Goal: Task Accomplishment & Management: Use online tool/utility

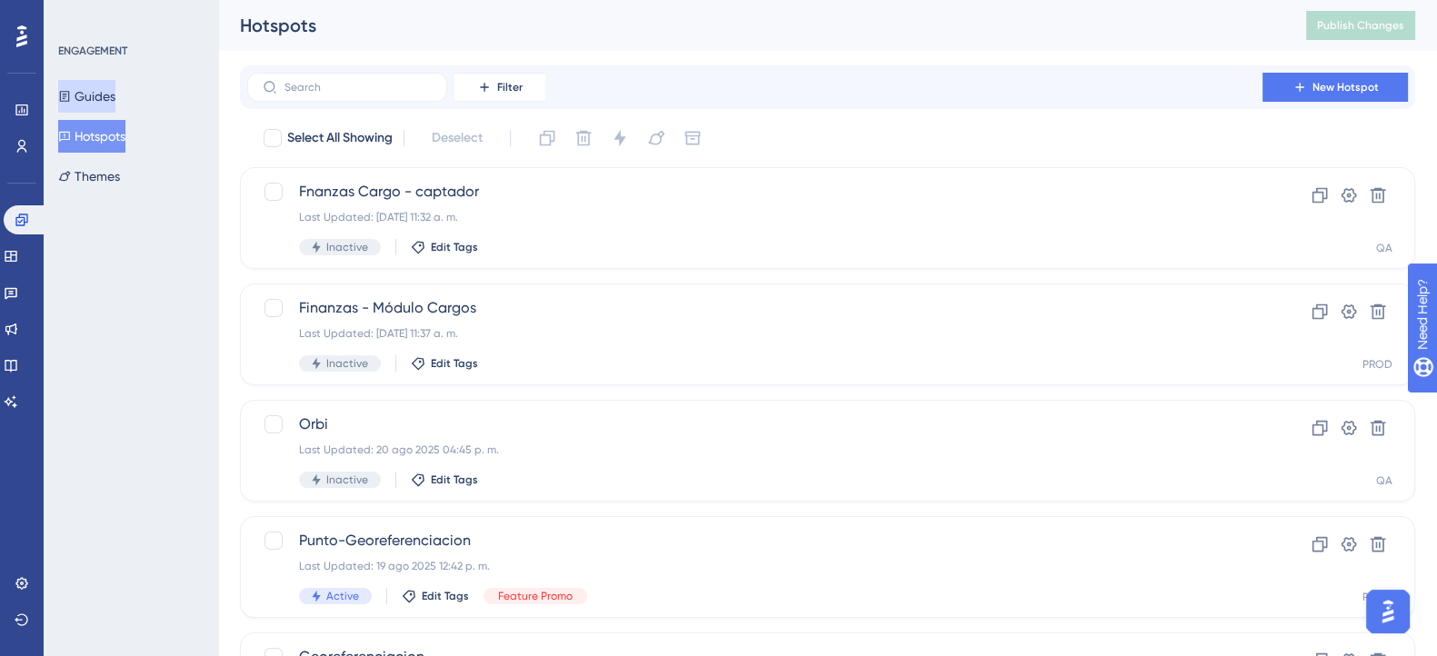
click at [99, 89] on button "Guides" at bounding box center [86, 96] width 57 height 33
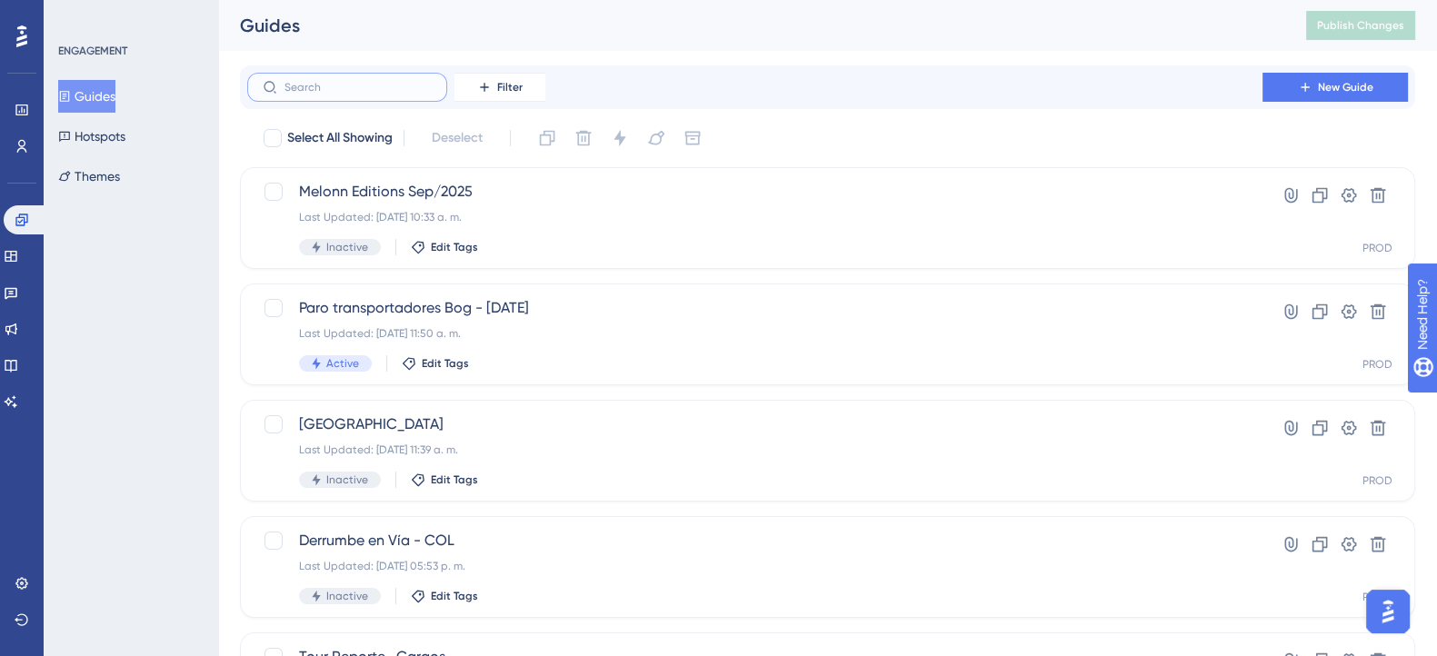
click at [379, 92] on input "text" at bounding box center [357, 87] width 147 height 13
type input "et"
checkbox input "true"
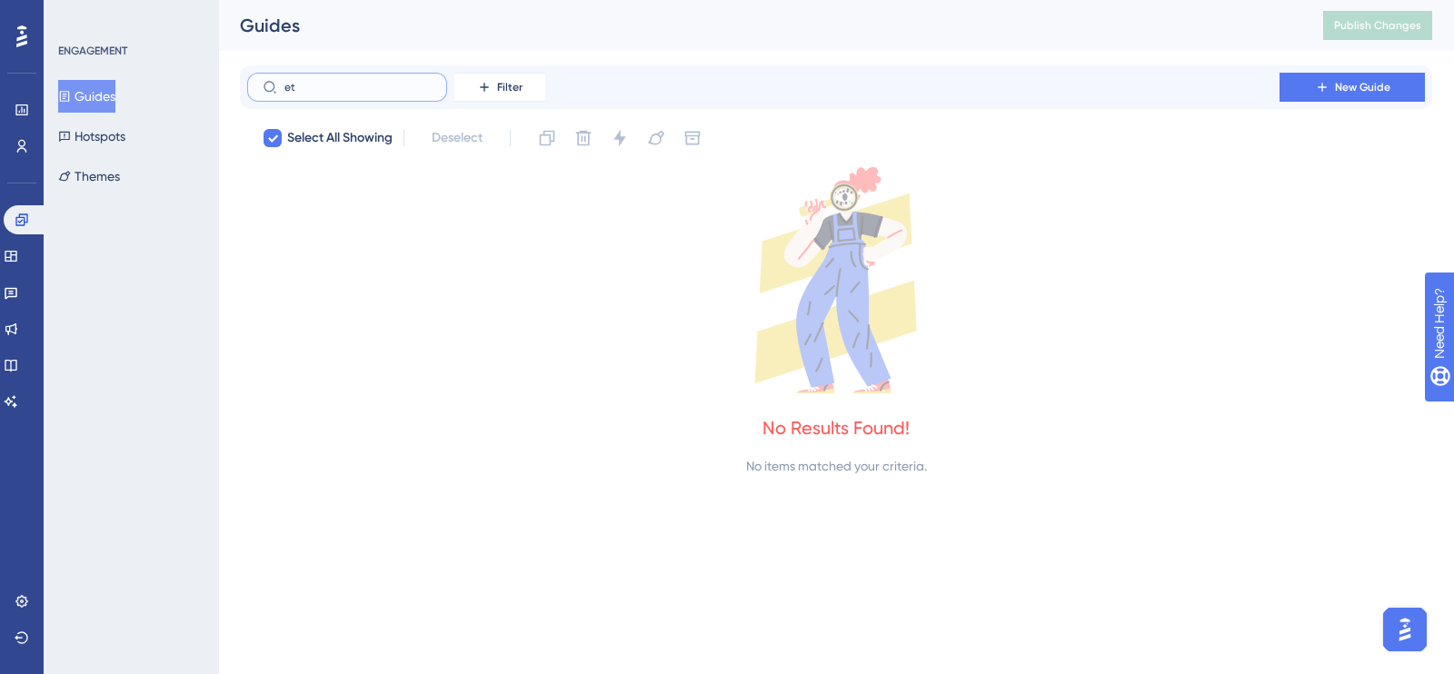
type input "e"
checkbox input "false"
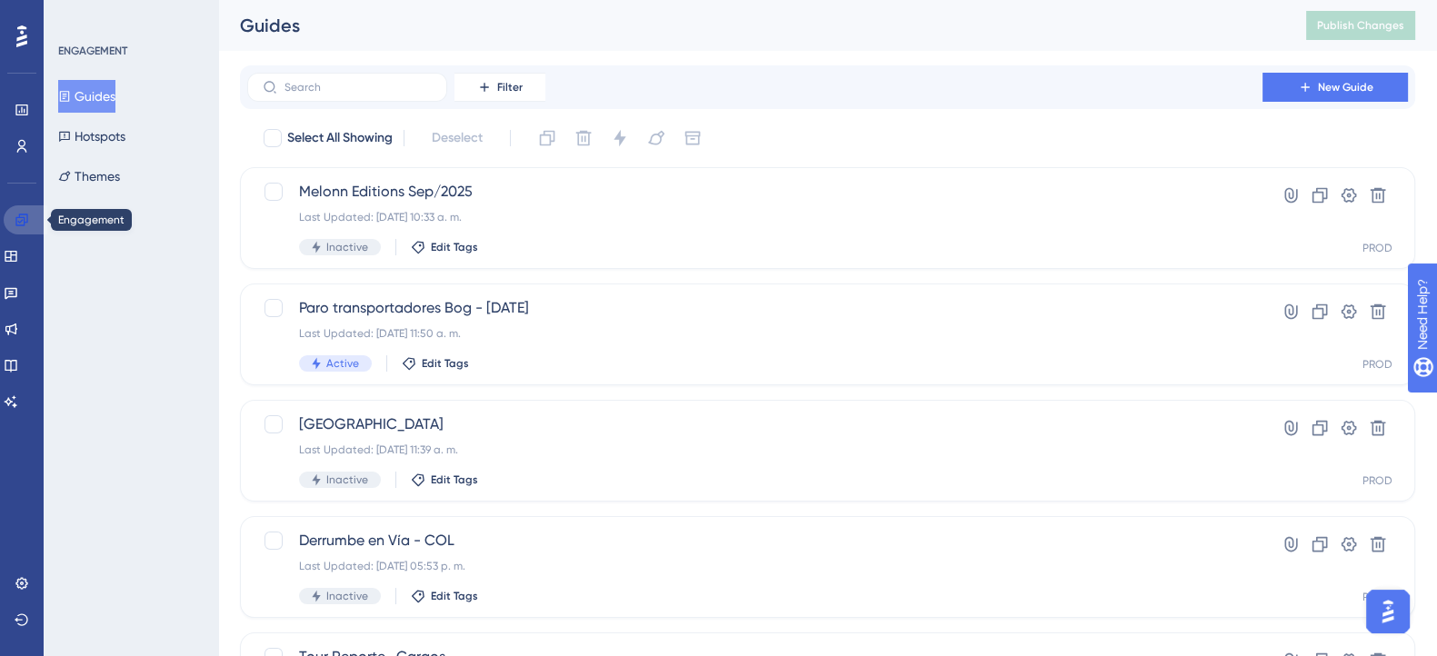
click at [27, 223] on icon at bounding box center [22, 220] width 15 height 15
click at [102, 138] on button "Hotspots" at bounding box center [91, 136] width 67 height 33
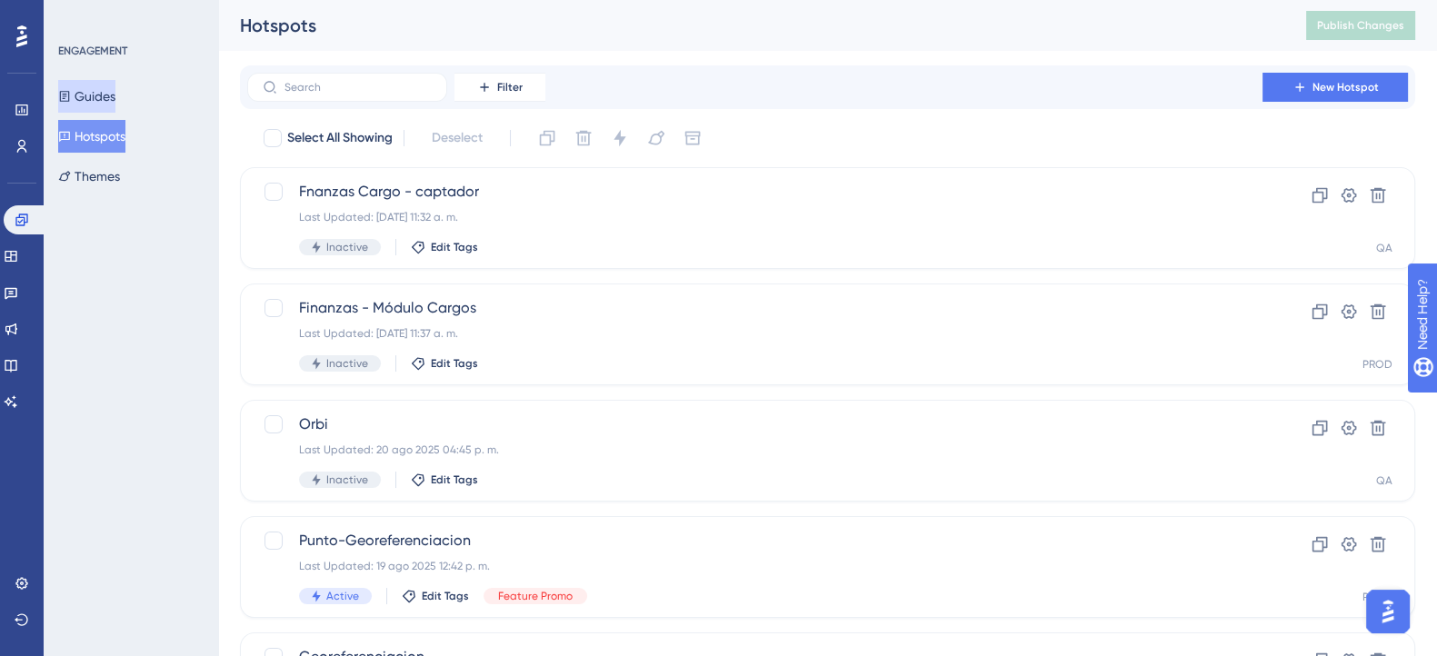
click at [99, 102] on button "Guides" at bounding box center [86, 96] width 57 height 33
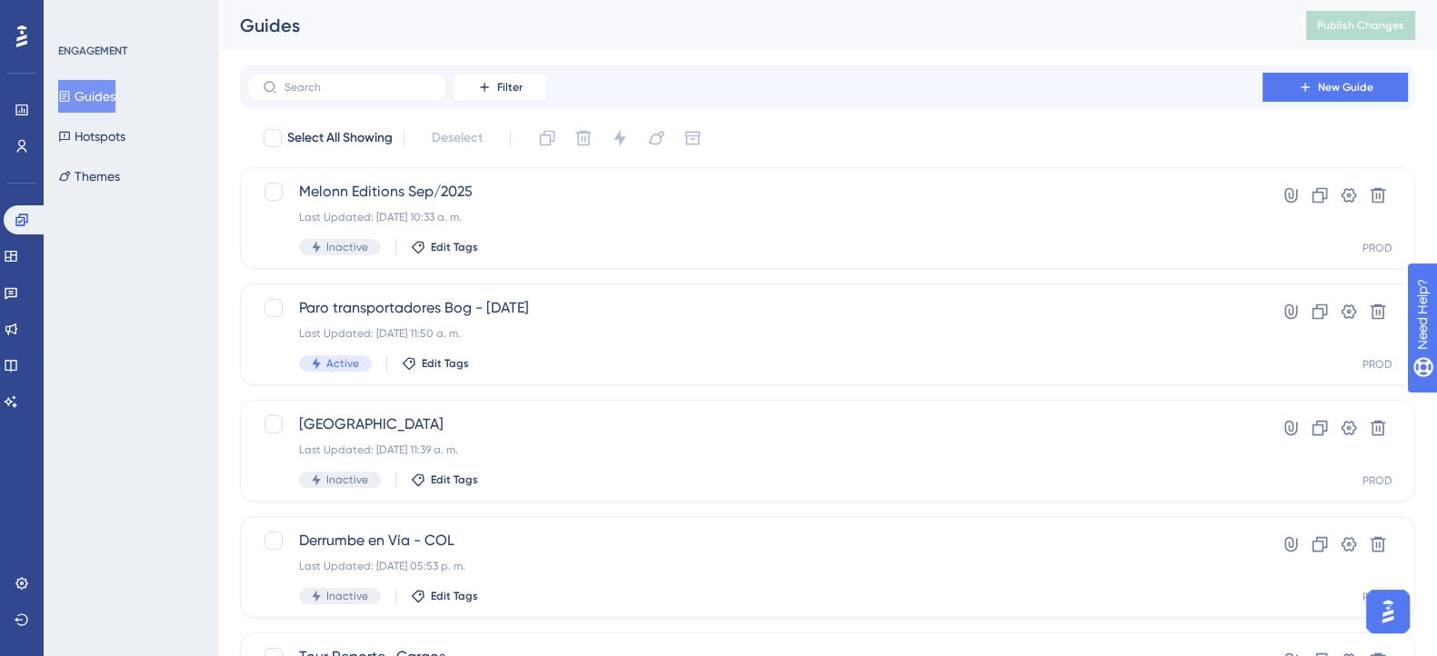
click at [189, 62] on div "ENGAGEMENT Guides Hotspots Themes" at bounding box center [131, 118] width 147 height 149
click at [188, 62] on div "ENGAGEMENT Guides Hotspots Themes" at bounding box center [131, 118] width 147 height 149
click at [191, 58] on div "ENGAGEMENT Guides Hotspots Themes" at bounding box center [131, 118] width 147 height 149
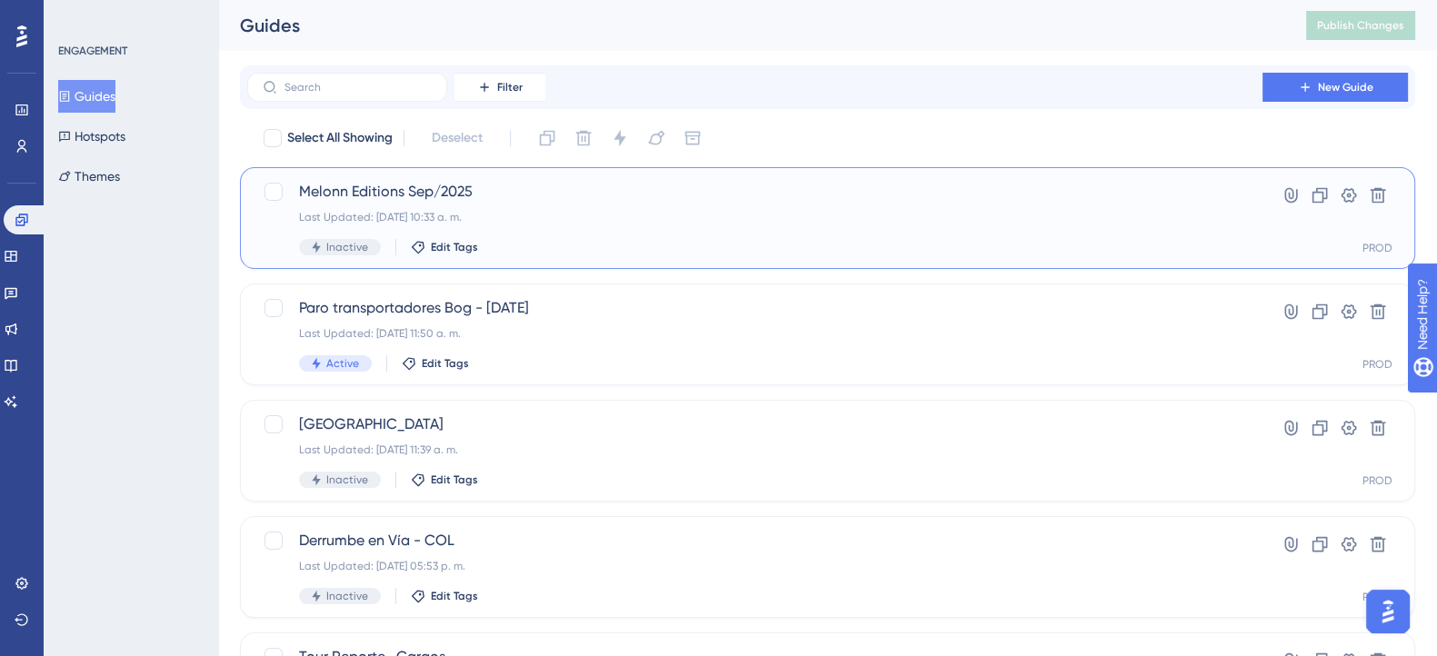
drag, startPoint x: 621, startPoint y: 201, endPoint x: 219, endPoint y: 204, distance: 401.7
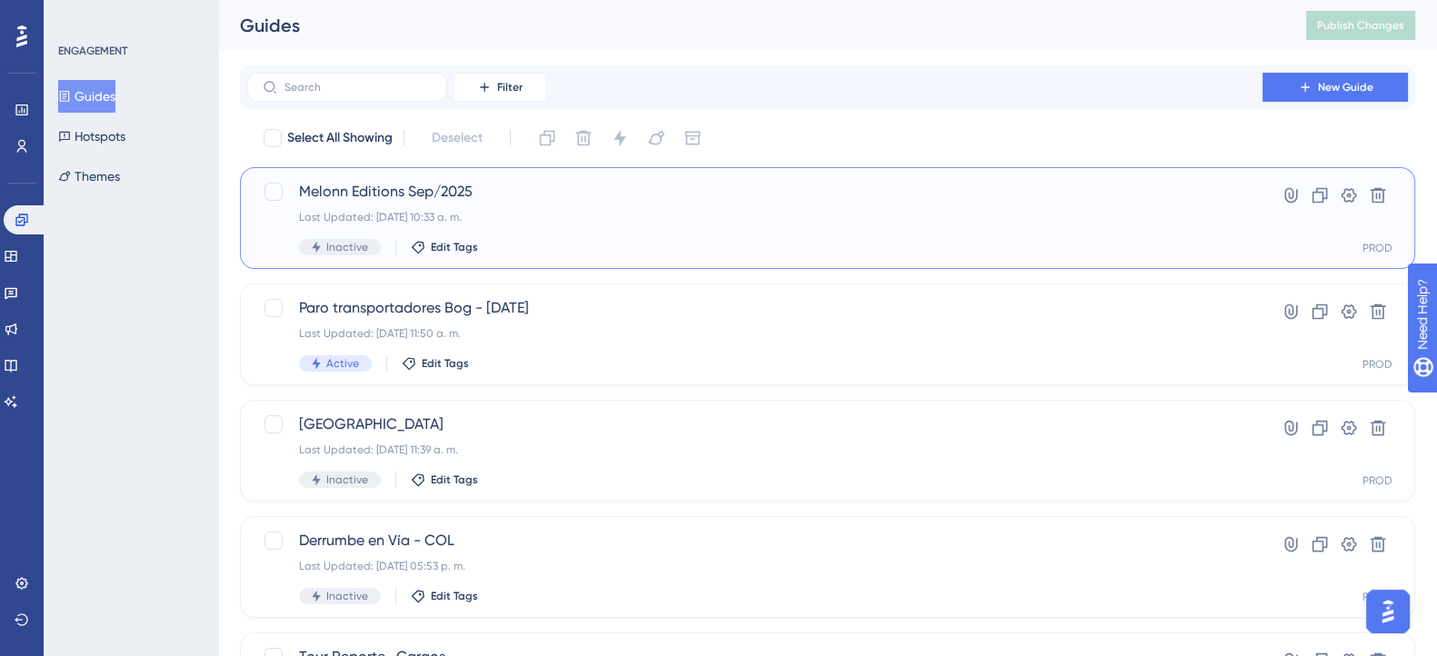
click at [543, 206] on div "Melonn Editions Sep/2025 Last Updated: 16 sept 2025 10:33 a. m. Inactive Edit T…" at bounding box center [755, 218] width 912 height 75
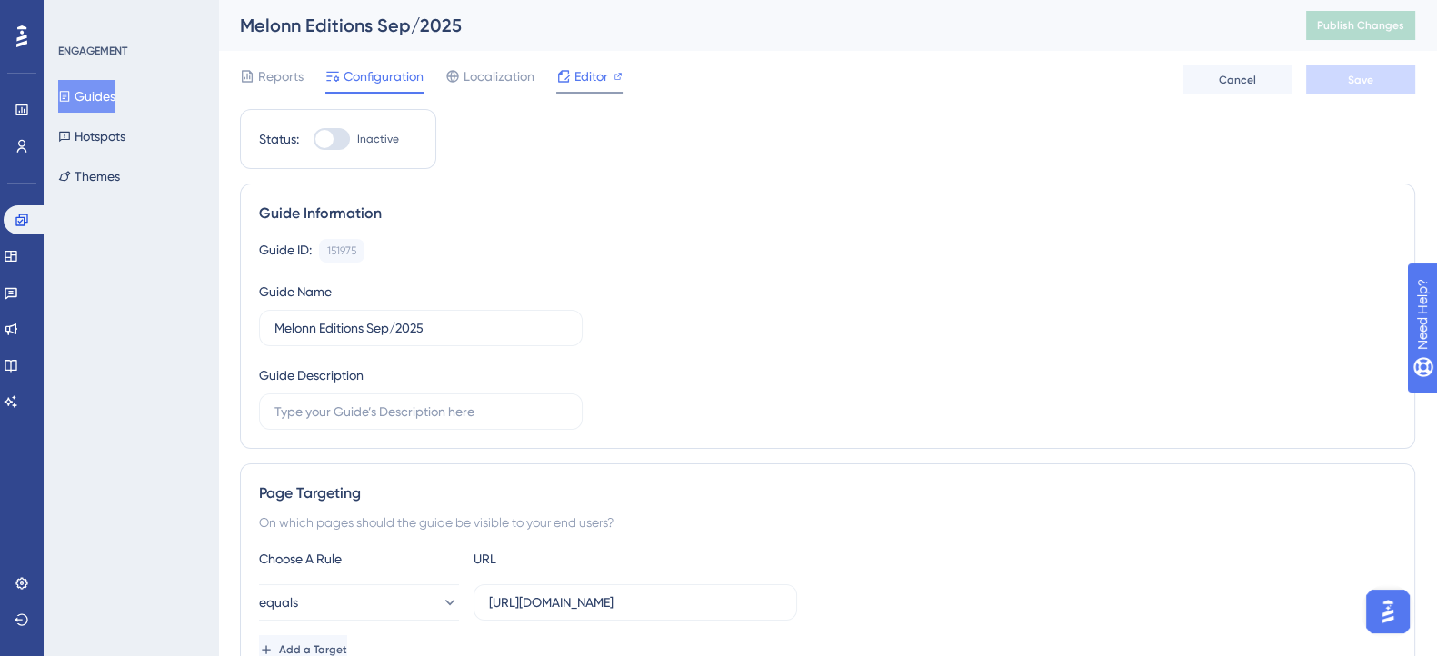
click at [585, 79] on span "Editor" at bounding box center [591, 76] width 34 height 22
click at [18, 303] on link at bounding box center [11, 292] width 15 height 29
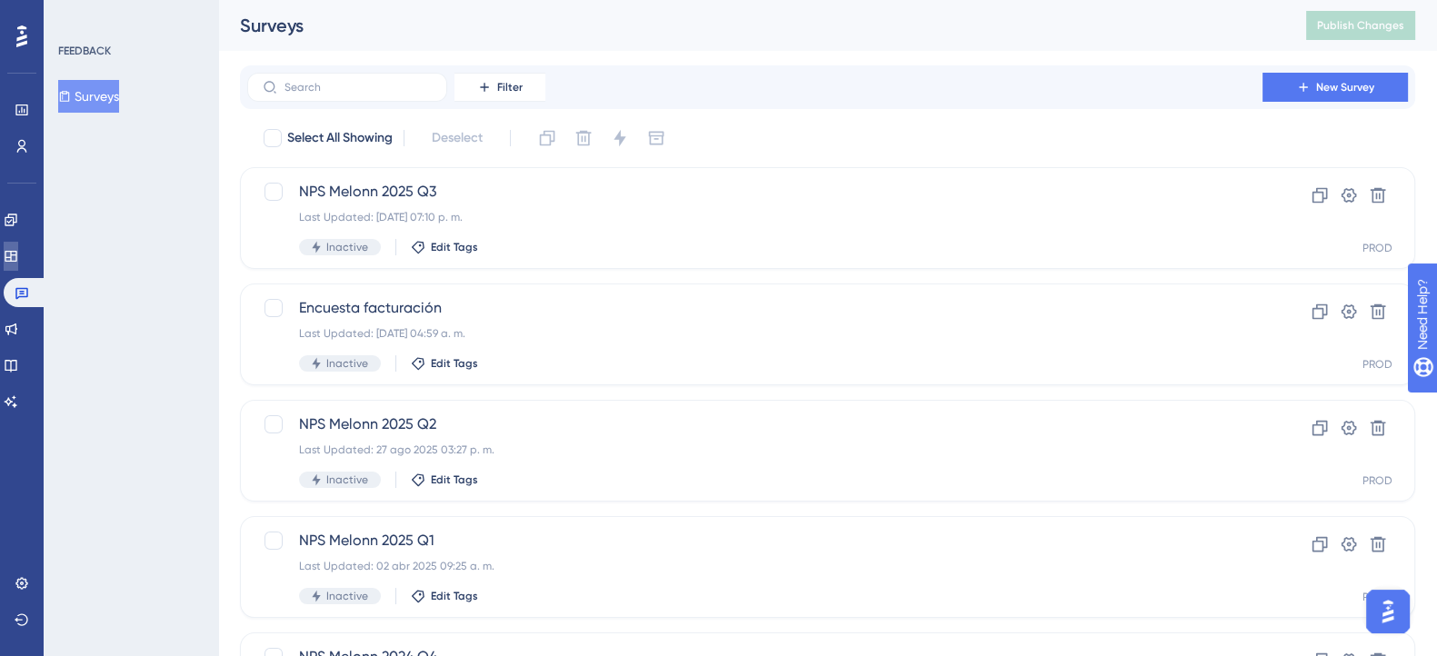
click at [18, 254] on icon at bounding box center [11, 256] width 15 height 15
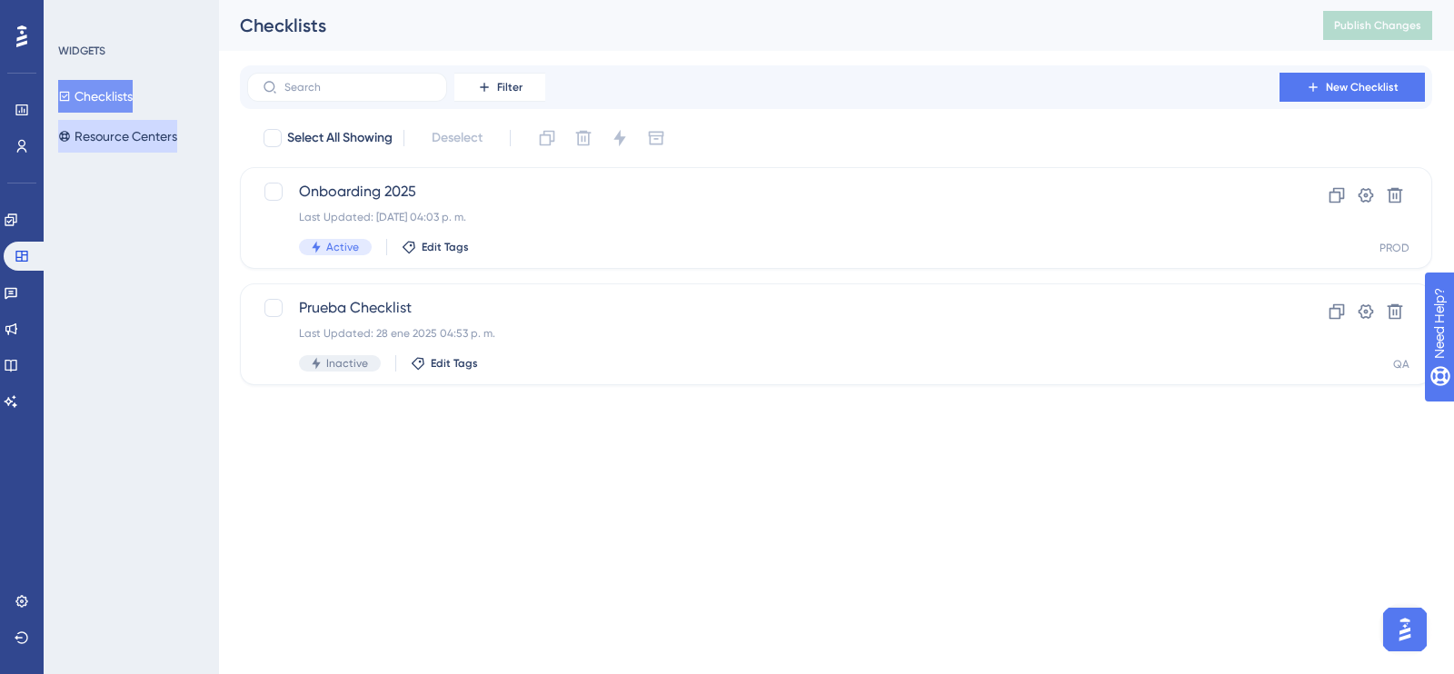
click at [126, 139] on button "Resource Centers" at bounding box center [117, 136] width 119 height 33
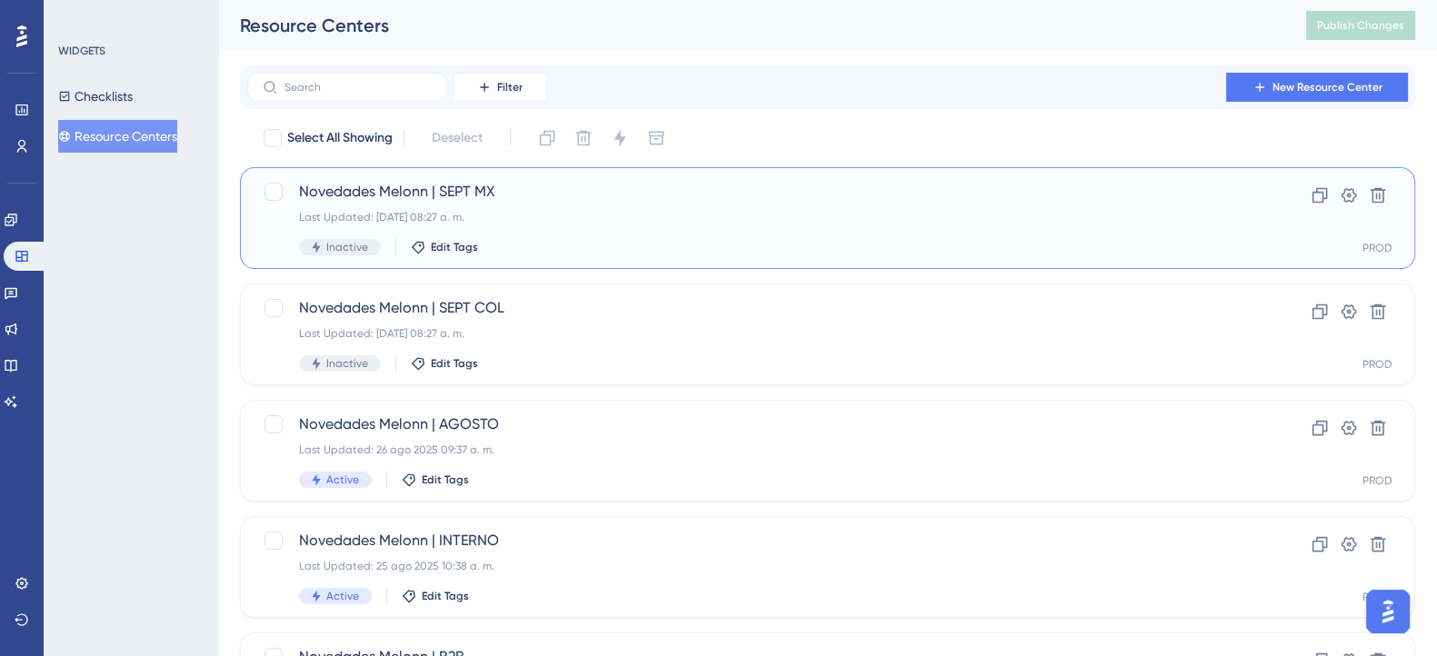
click at [551, 220] on div "Last Updated: 16 sept 2025 08:27 a. m." at bounding box center [755, 217] width 912 height 15
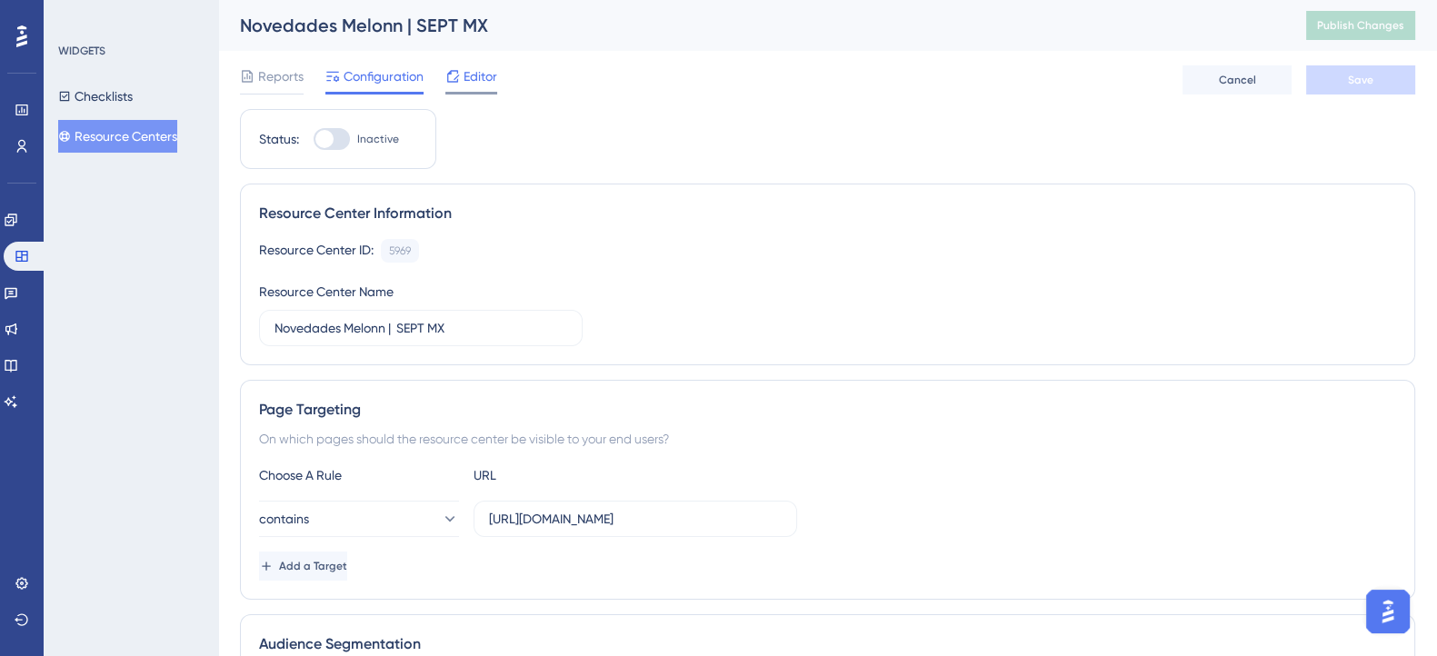
click at [476, 79] on span "Editor" at bounding box center [481, 76] width 34 height 22
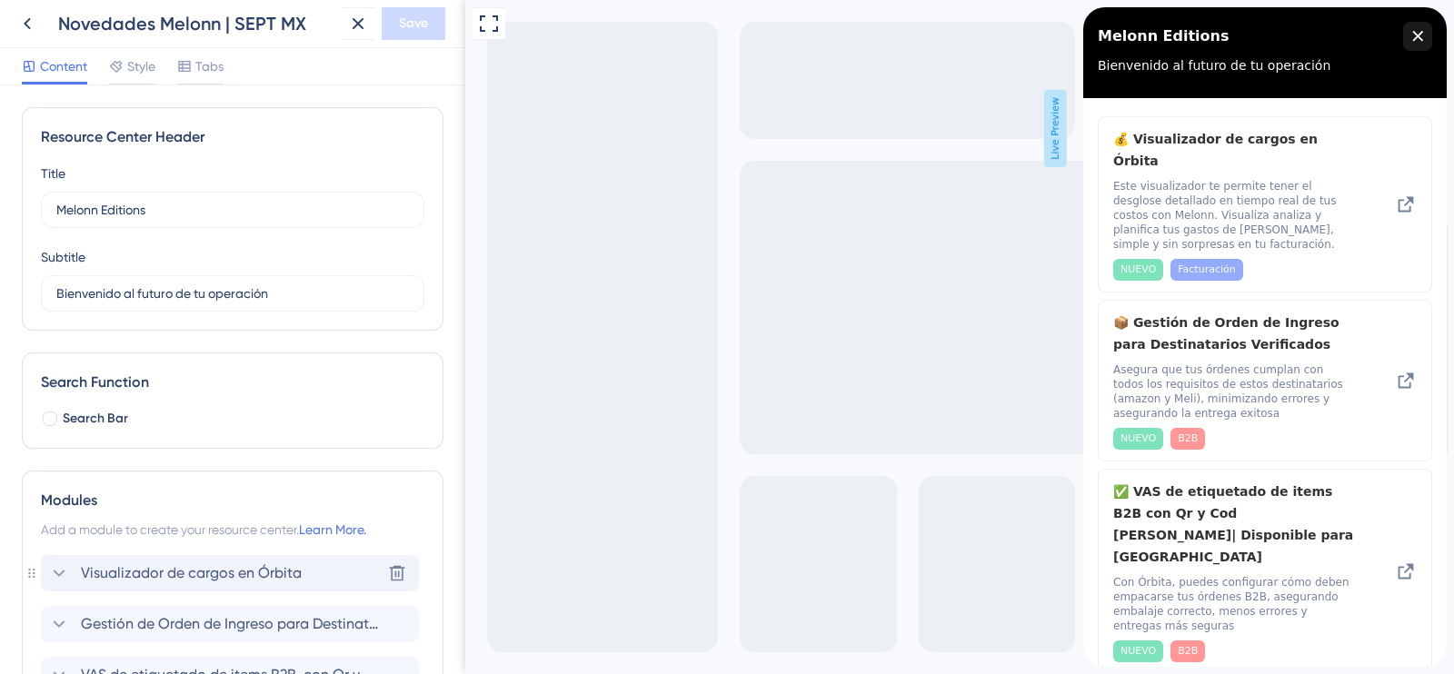
click at [61, 564] on icon at bounding box center [59, 574] width 22 height 22
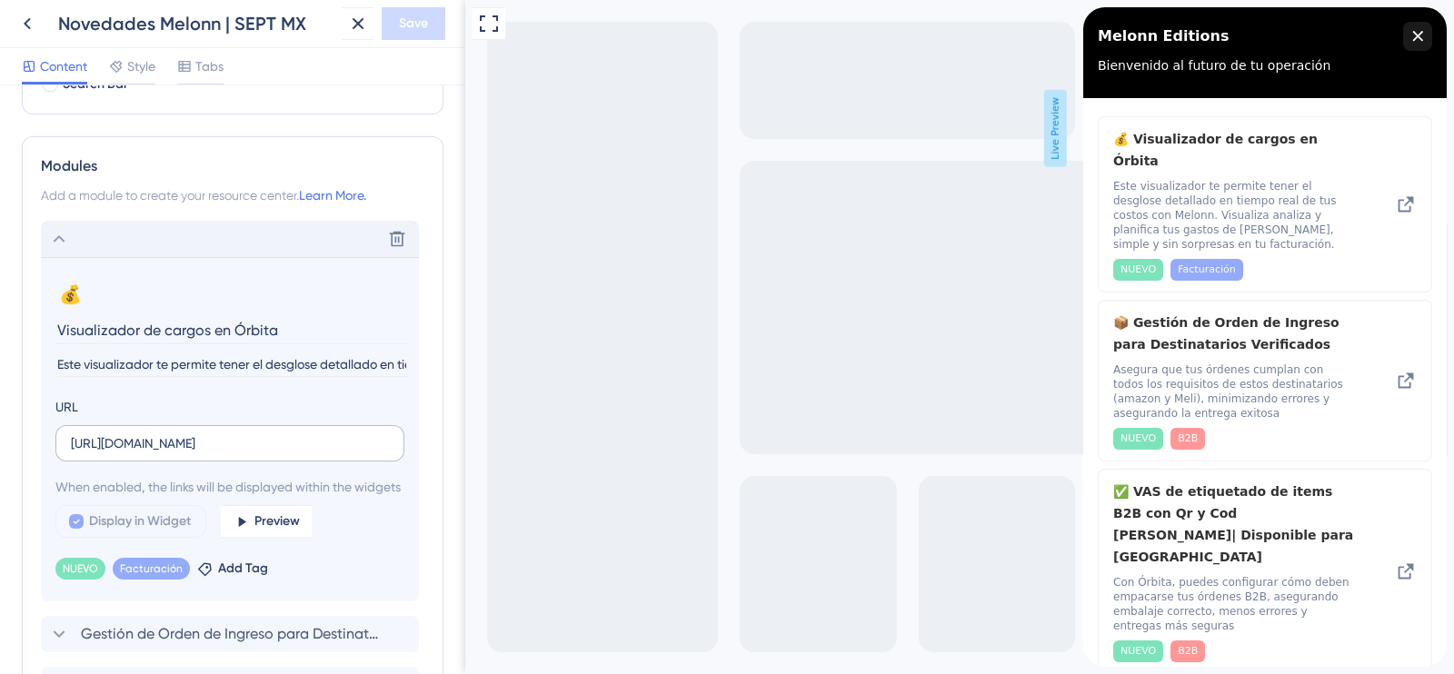
scroll to position [458, 0]
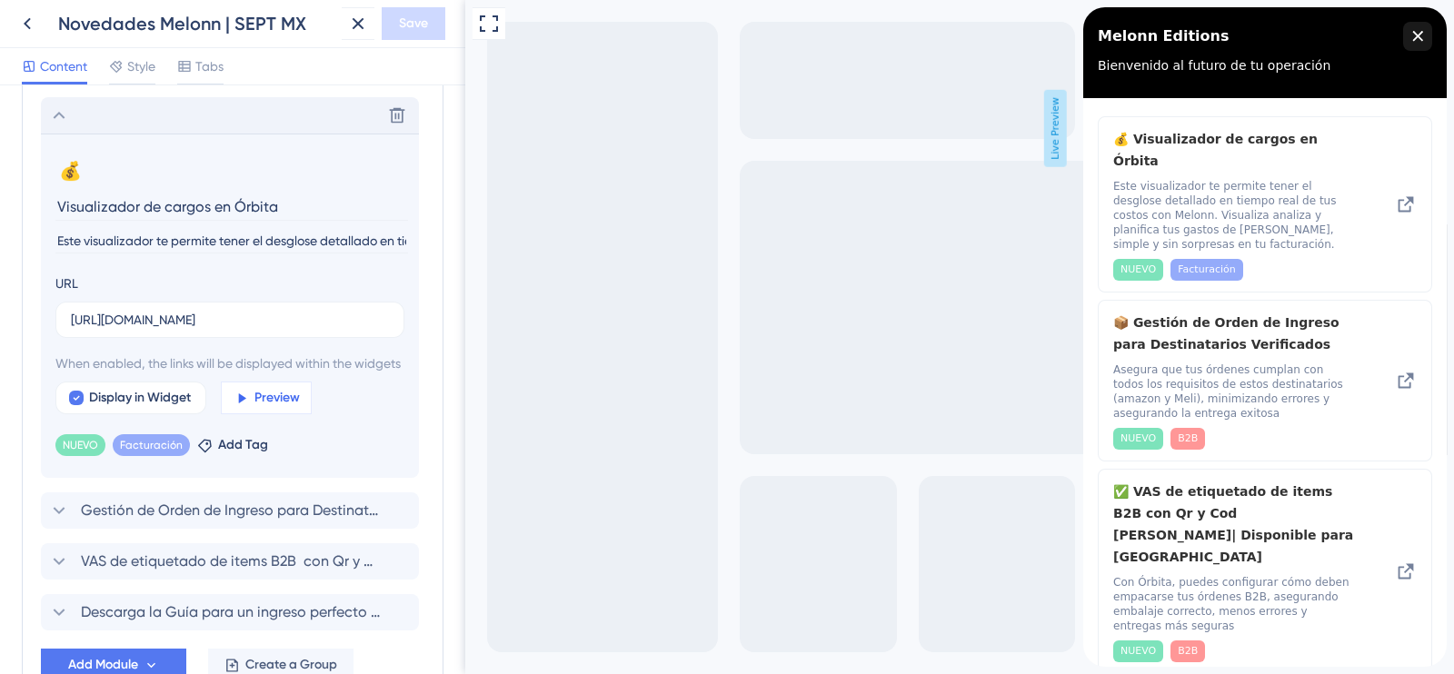
click at [253, 414] on button "Preview" at bounding box center [266, 398] width 91 height 33
click at [255, 409] on span "Preview" at bounding box center [276, 398] width 45 height 22
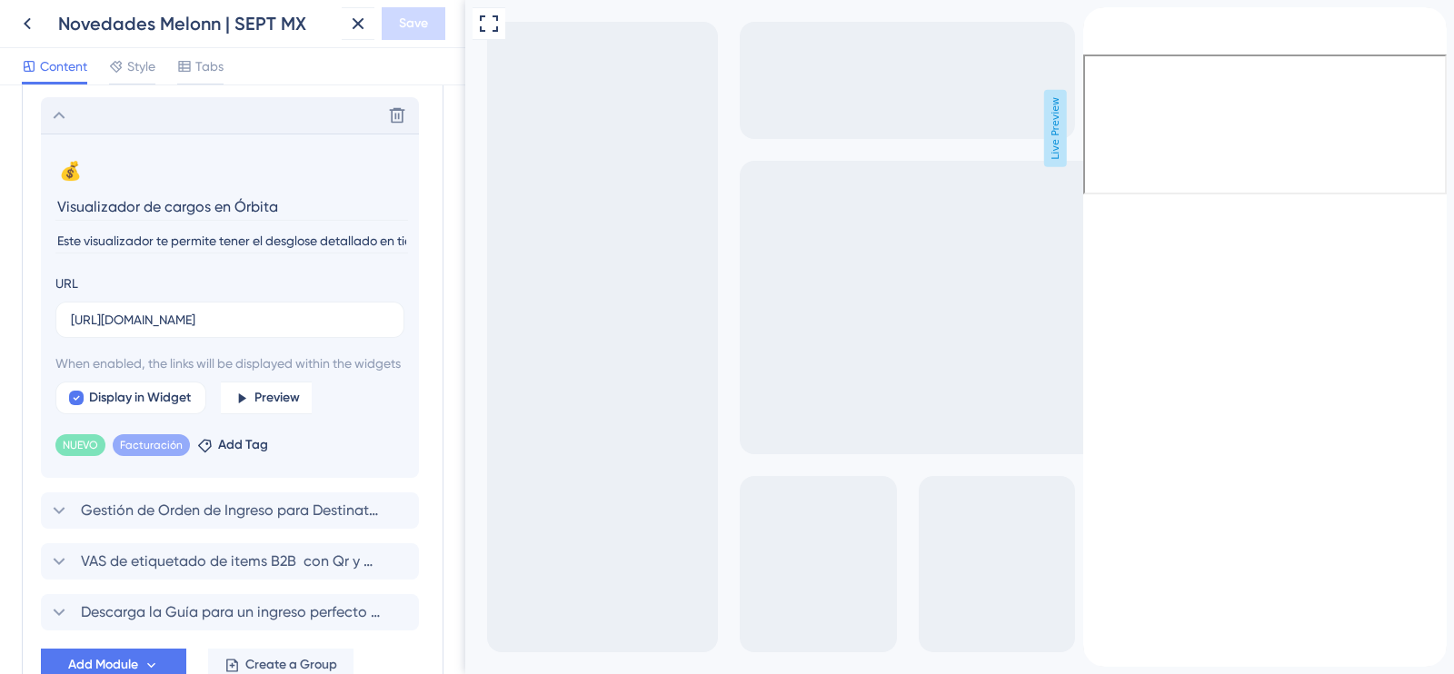
click at [1112, 36] on div "close resource center" at bounding box center [1097, 39] width 29 height 29
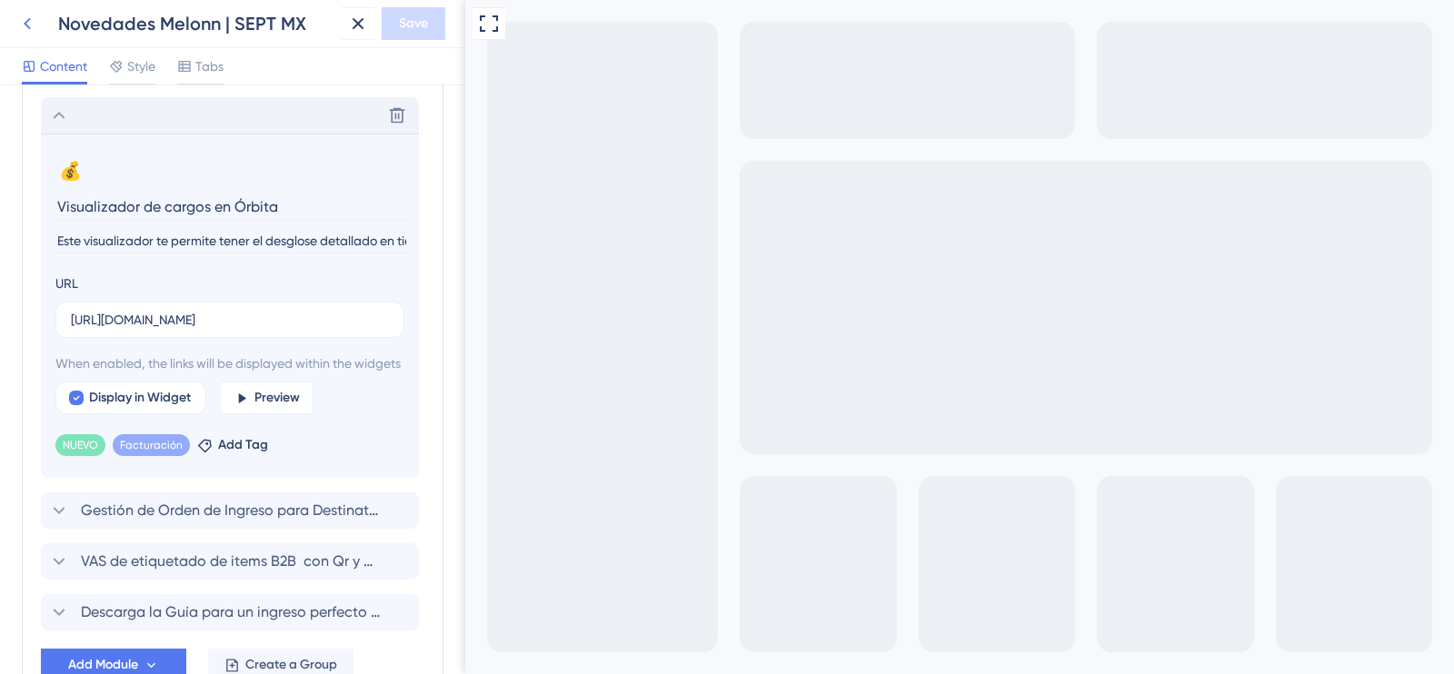
click at [32, 20] on icon at bounding box center [27, 24] width 22 height 22
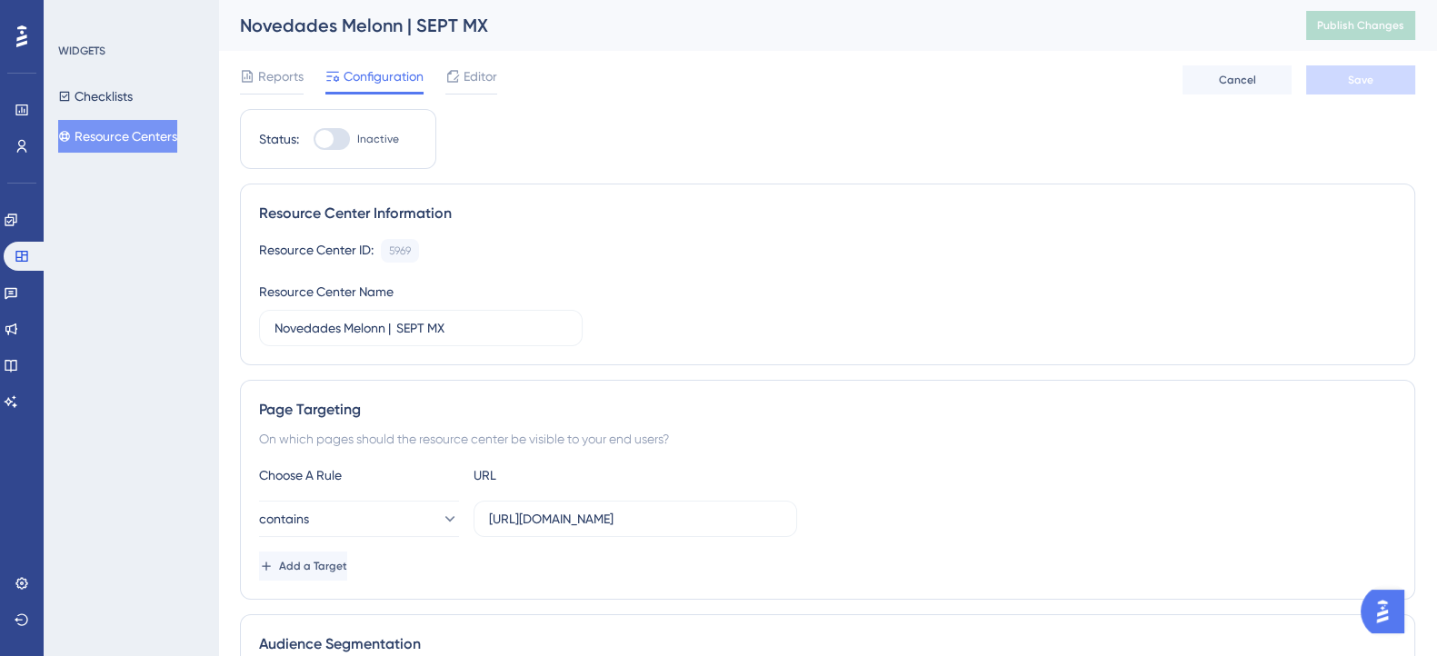
click at [727, 44] on div "Novedades Melonn | SEPT MX Publish Changes" at bounding box center [827, 25] width 1219 height 51
click at [725, 54] on div "Reports Configuration Editor Cancel Save" at bounding box center [827, 80] width 1175 height 58
click at [21, 251] on icon at bounding box center [21, 256] width 12 height 11
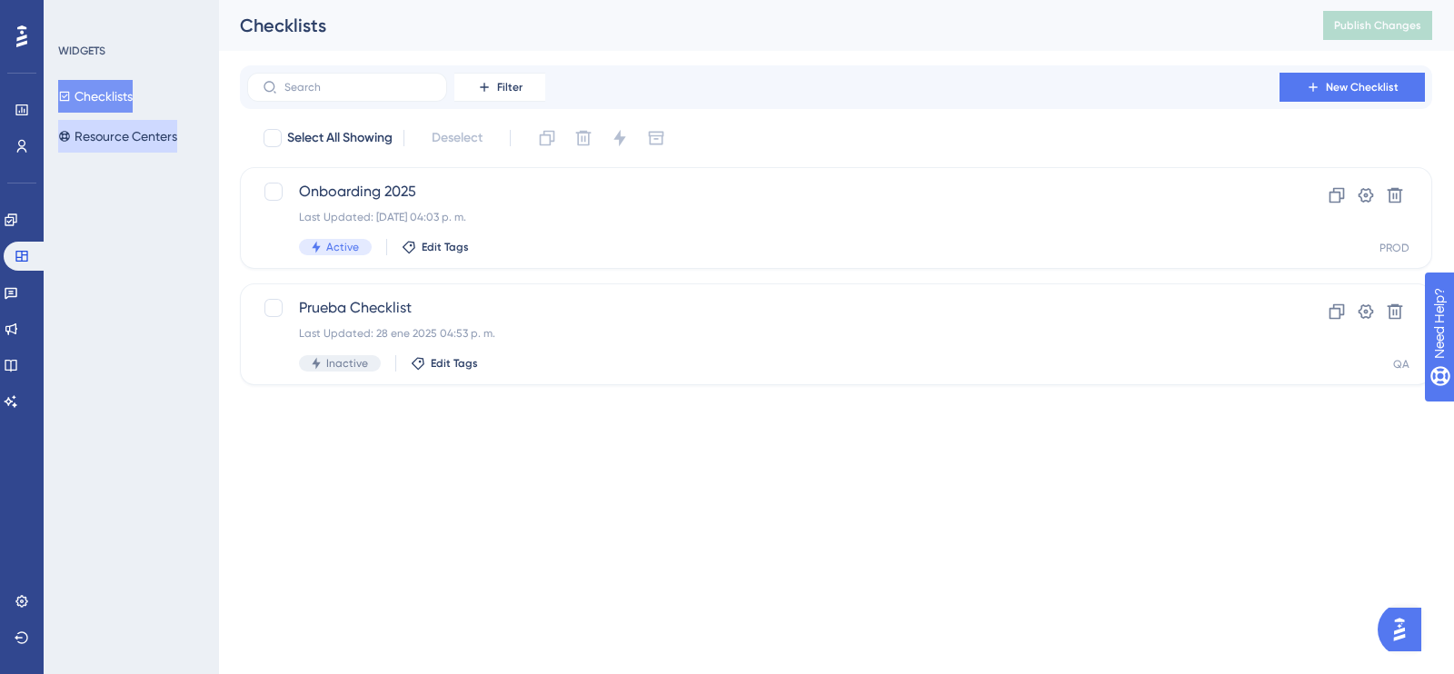
click at [118, 144] on button "Resource Centers" at bounding box center [117, 136] width 119 height 33
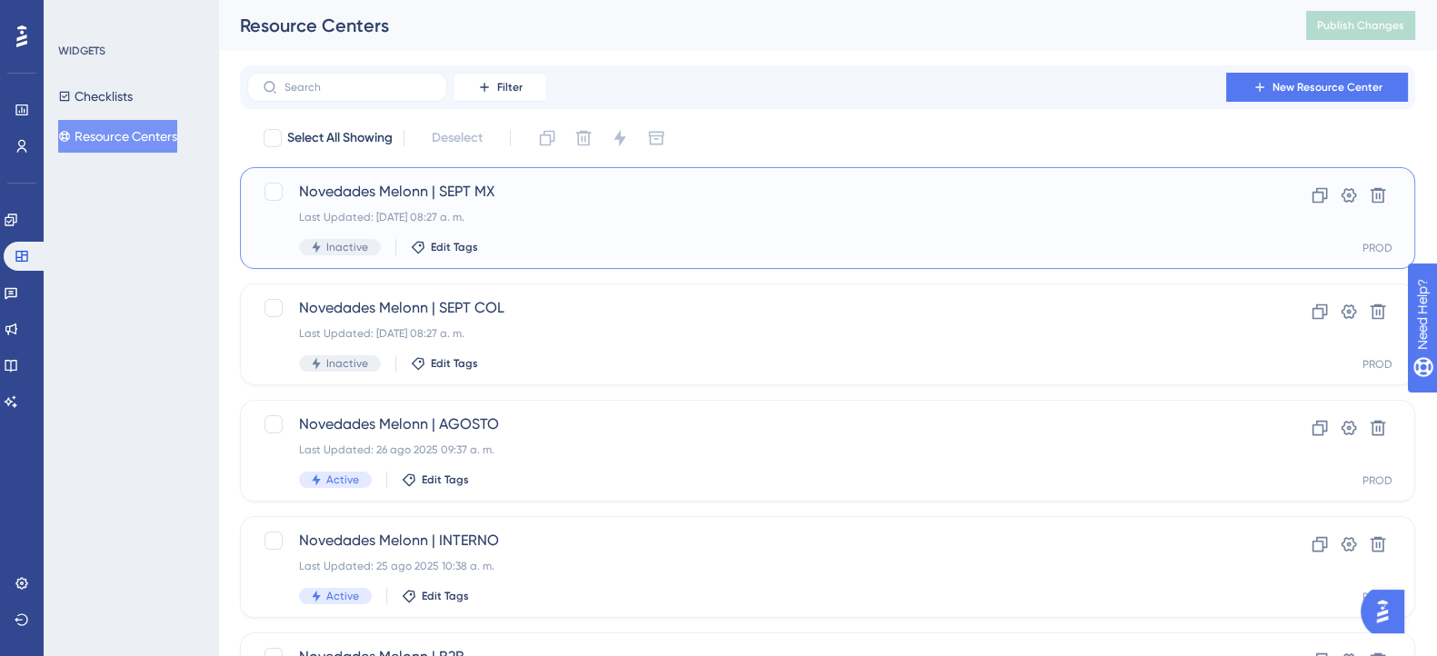
click at [541, 220] on div "Last Updated: 16 sept 2025 08:27 a. m." at bounding box center [755, 217] width 912 height 15
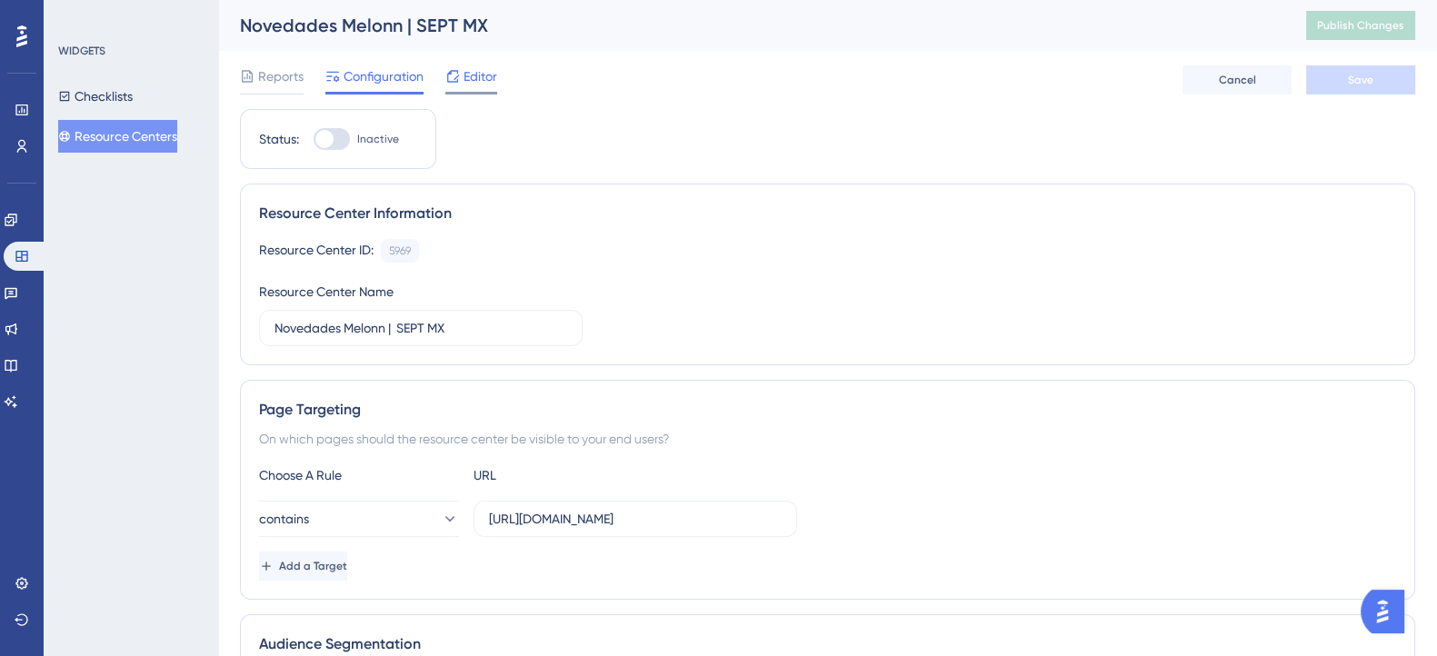
click at [474, 84] on span "Editor" at bounding box center [481, 76] width 34 height 22
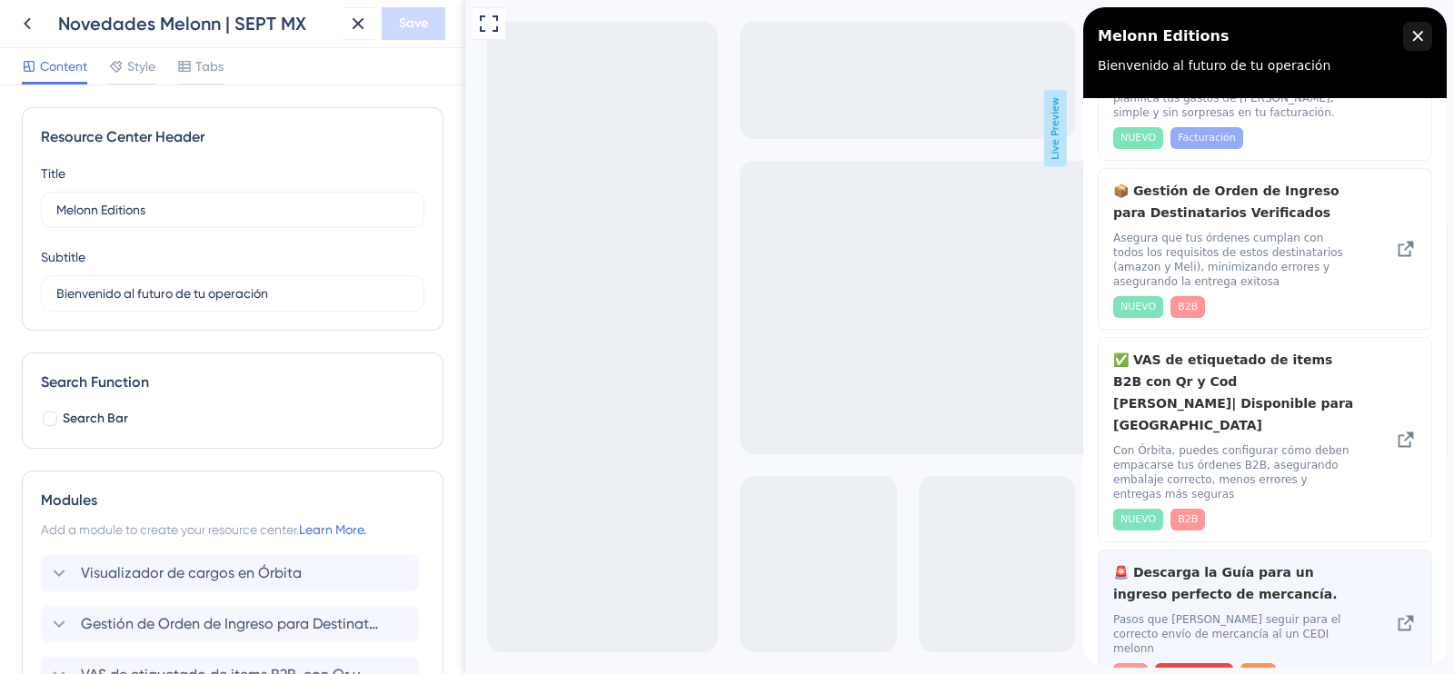
click at [1212, 562] on span "🚨 Descarga la Guía para un ingreso perfecto de mercancía." at bounding box center [1234, 584] width 243 height 44
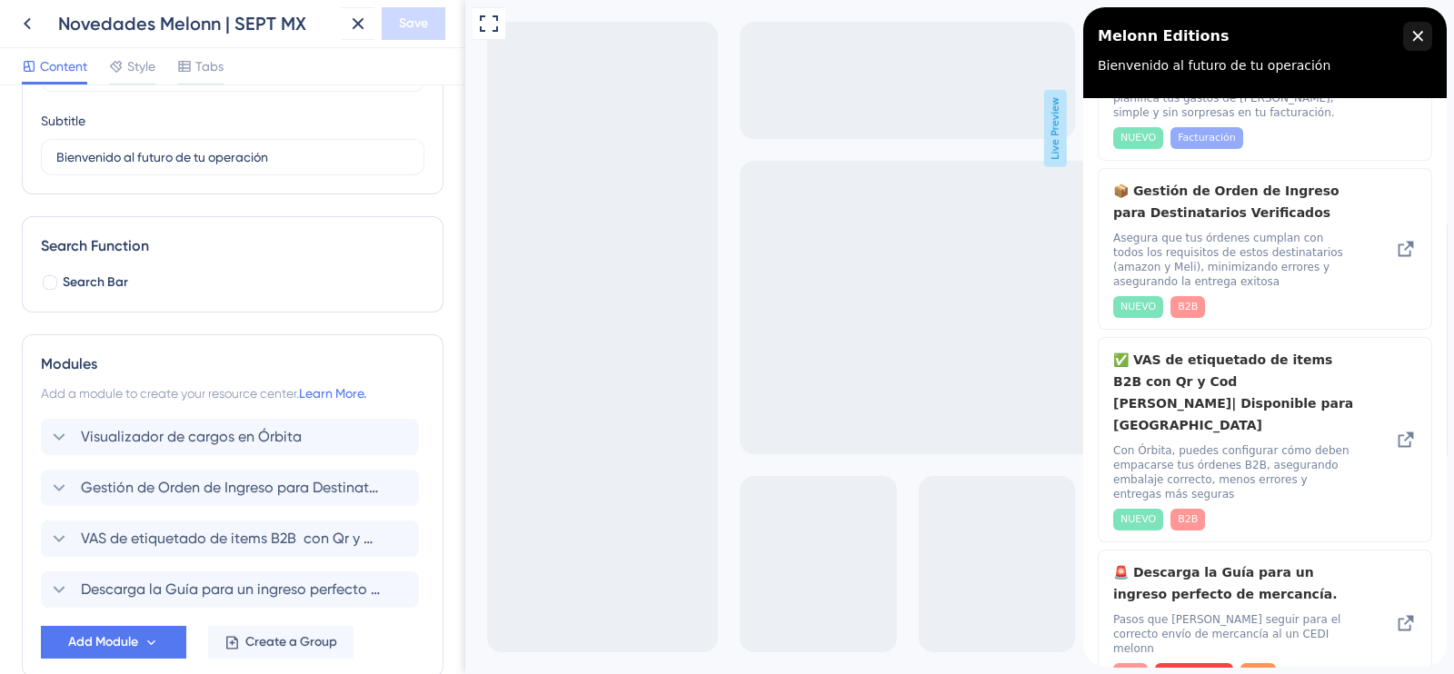
scroll to position [234, 0]
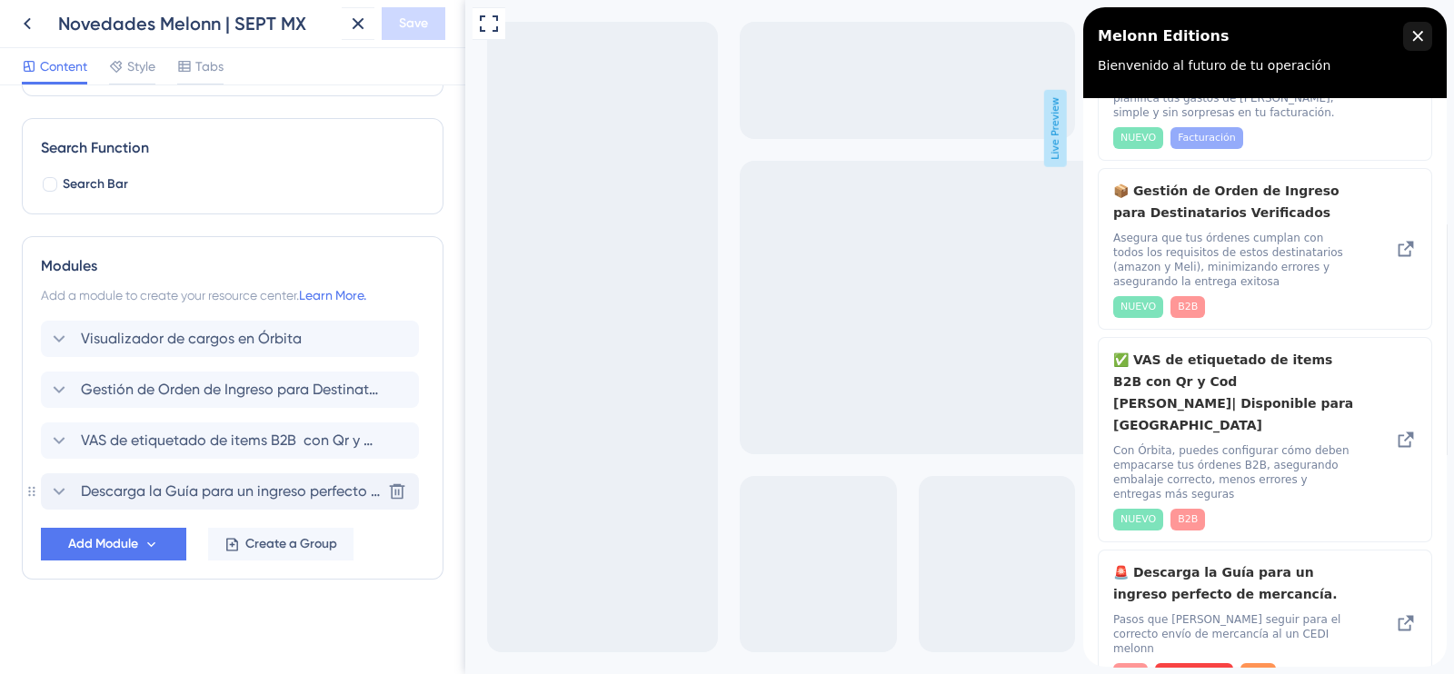
click at [61, 497] on icon at bounding box center [59, 492] width 22 height 22
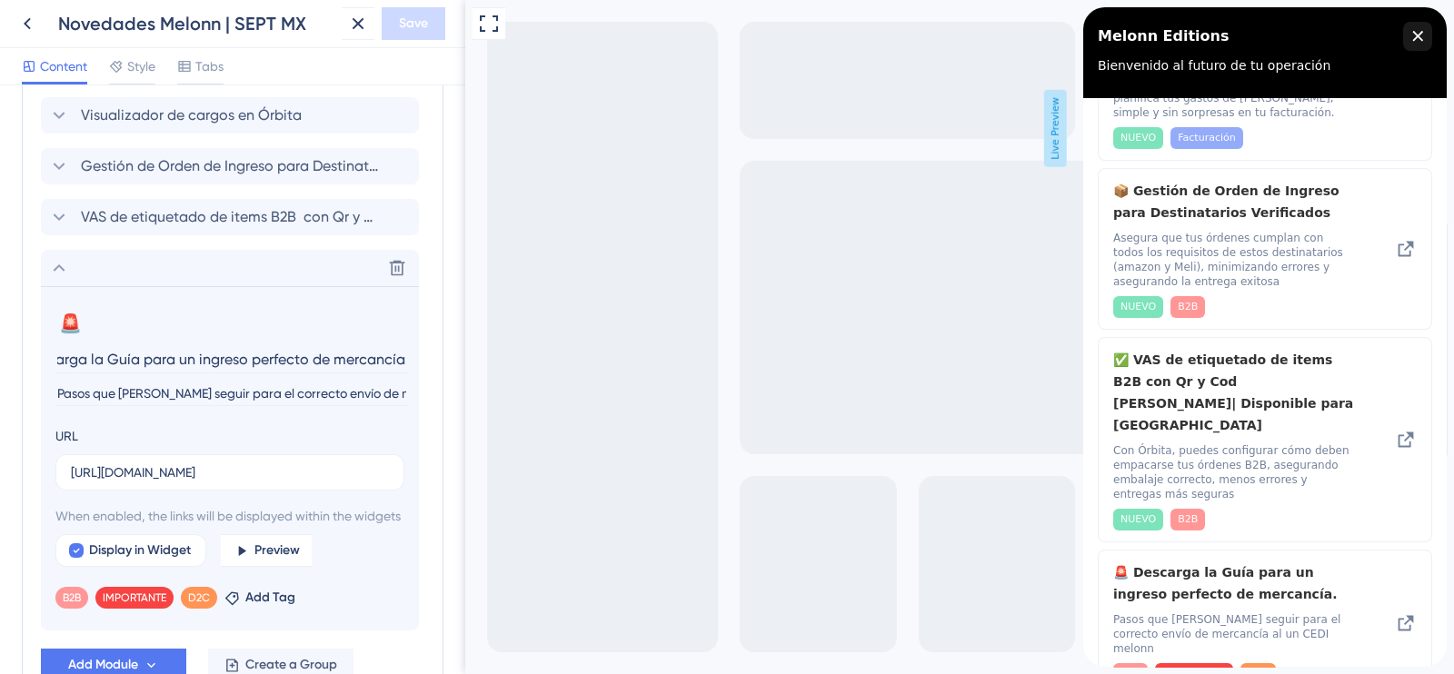
scroll to position [462, 0]
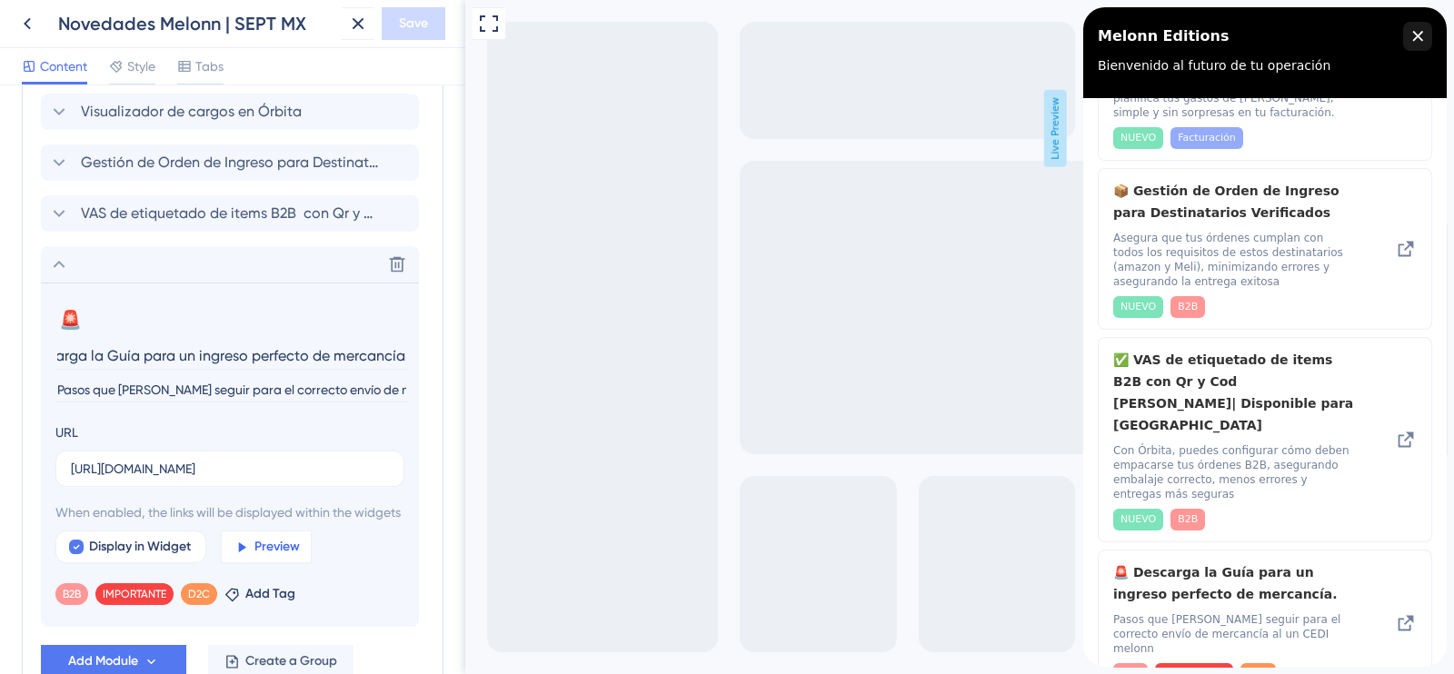
click at [259, 558] on span "Preview" at bounding box center [276, 547] width 45 height 22
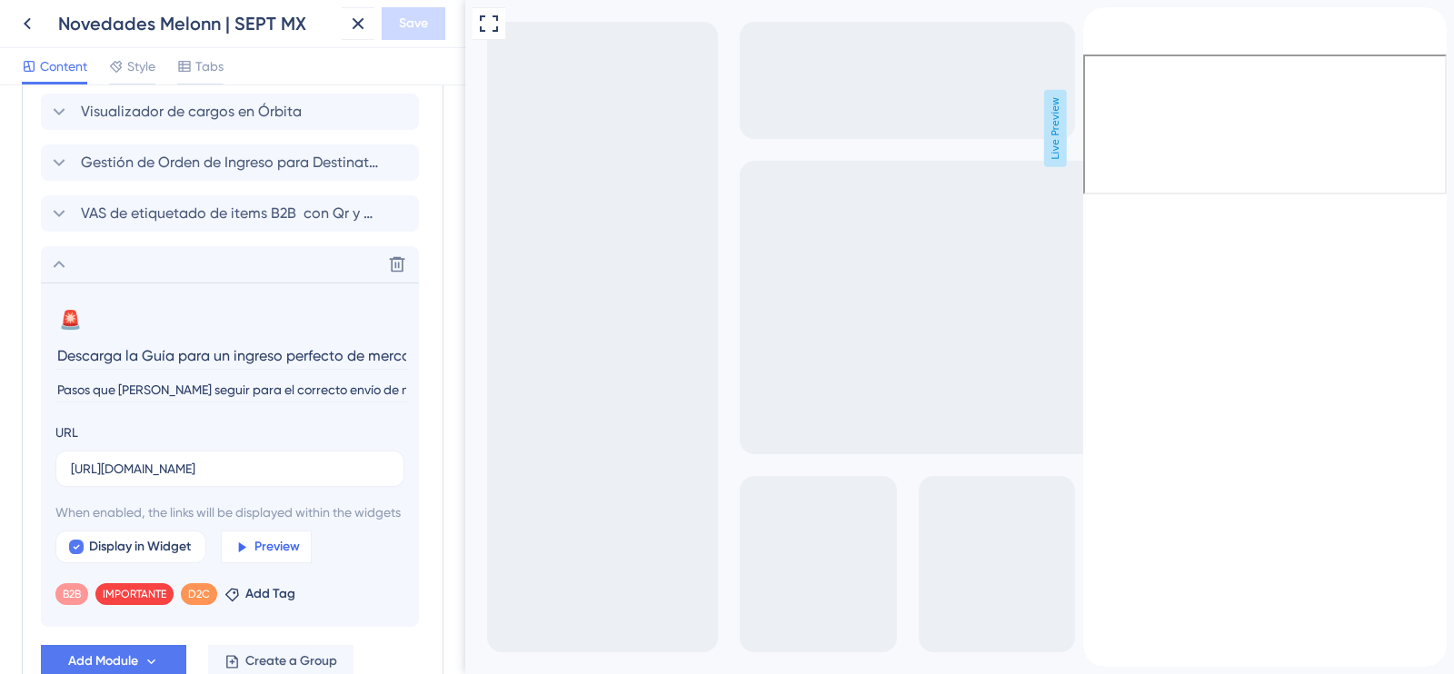
scroll to position [0, 0]
click at [48, 257] on icon at bounding box center [59, 265] width 22 height 22
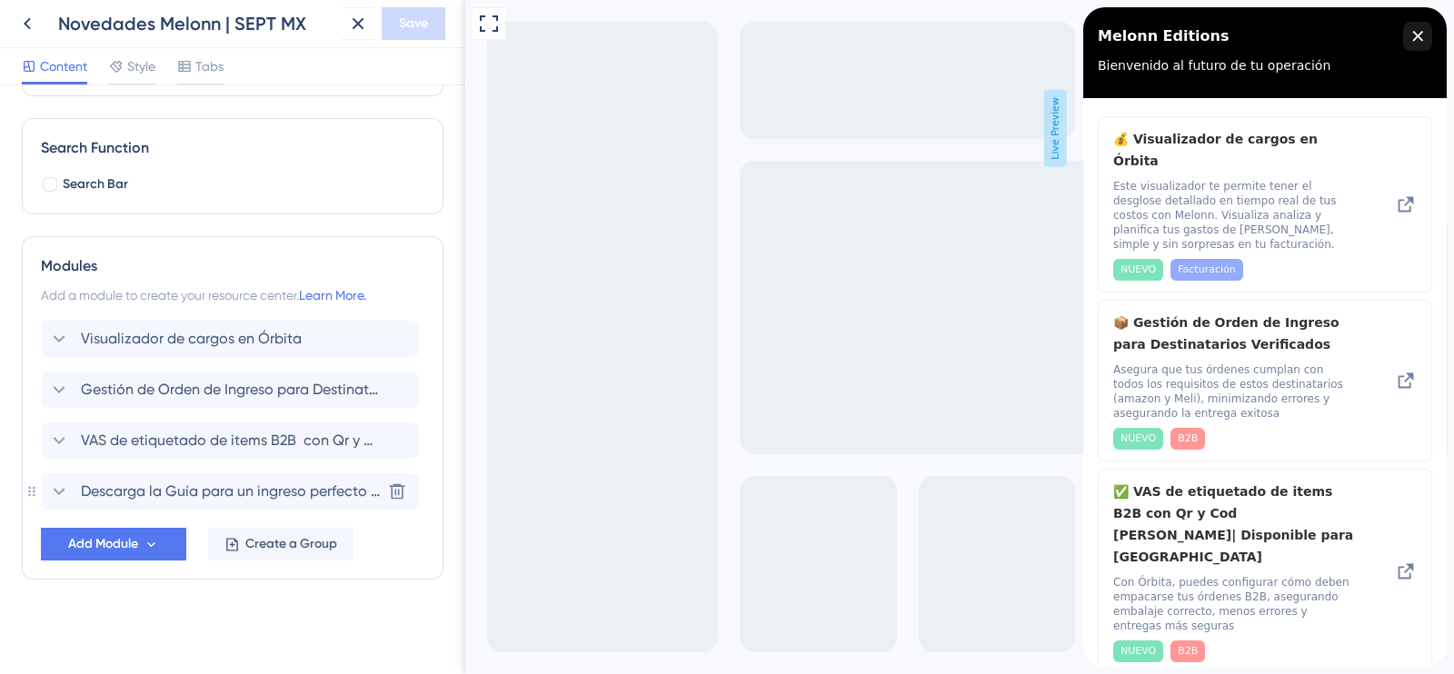
scroll to position [234, 0]
click at [728, 168] on div "Full Screen Preview Live Preview" at bounding box center [959, 337] width 989 height 674
click at [745, 155] on div "Full Screen Preview Live Preview" at bounding box center [959, 337] width 989 height 674
